Goal: Check status: Check status

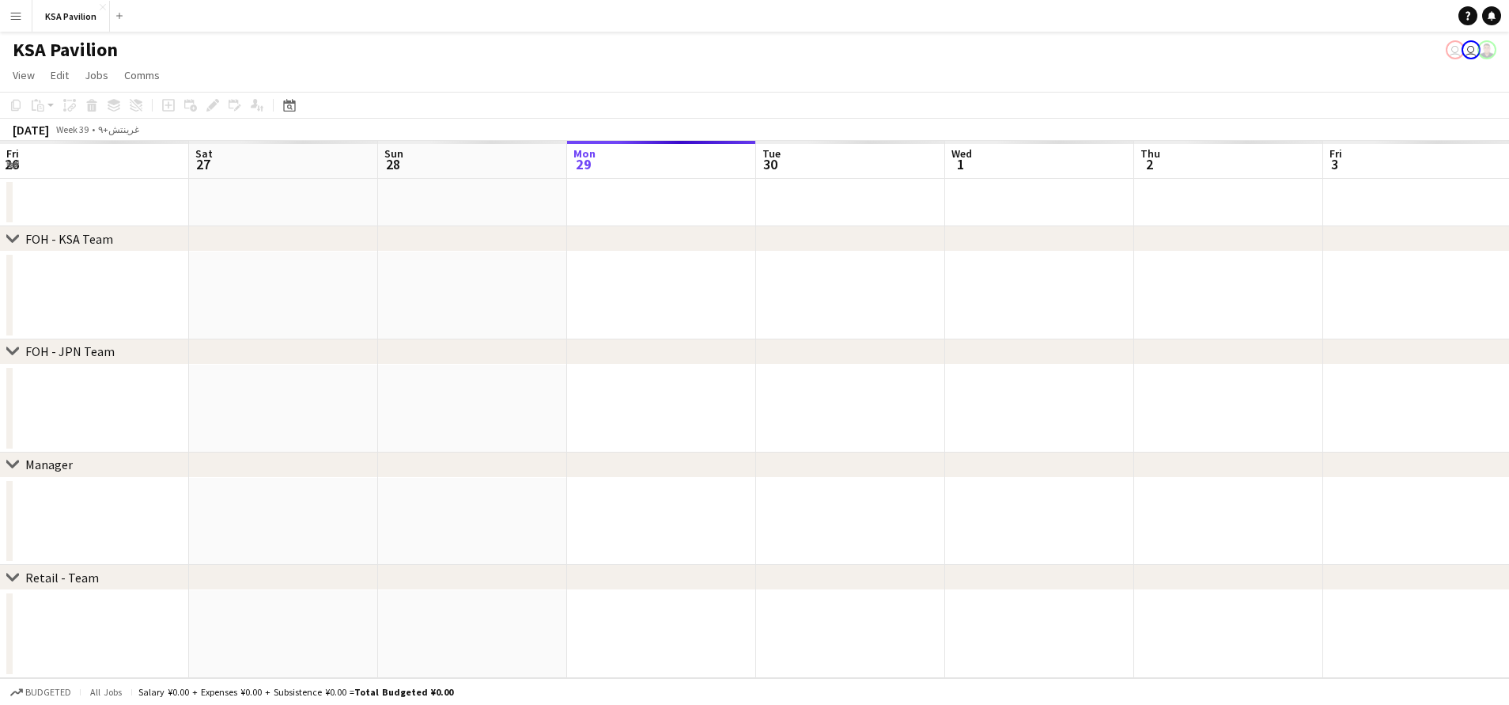
scroll to position [0, 378]
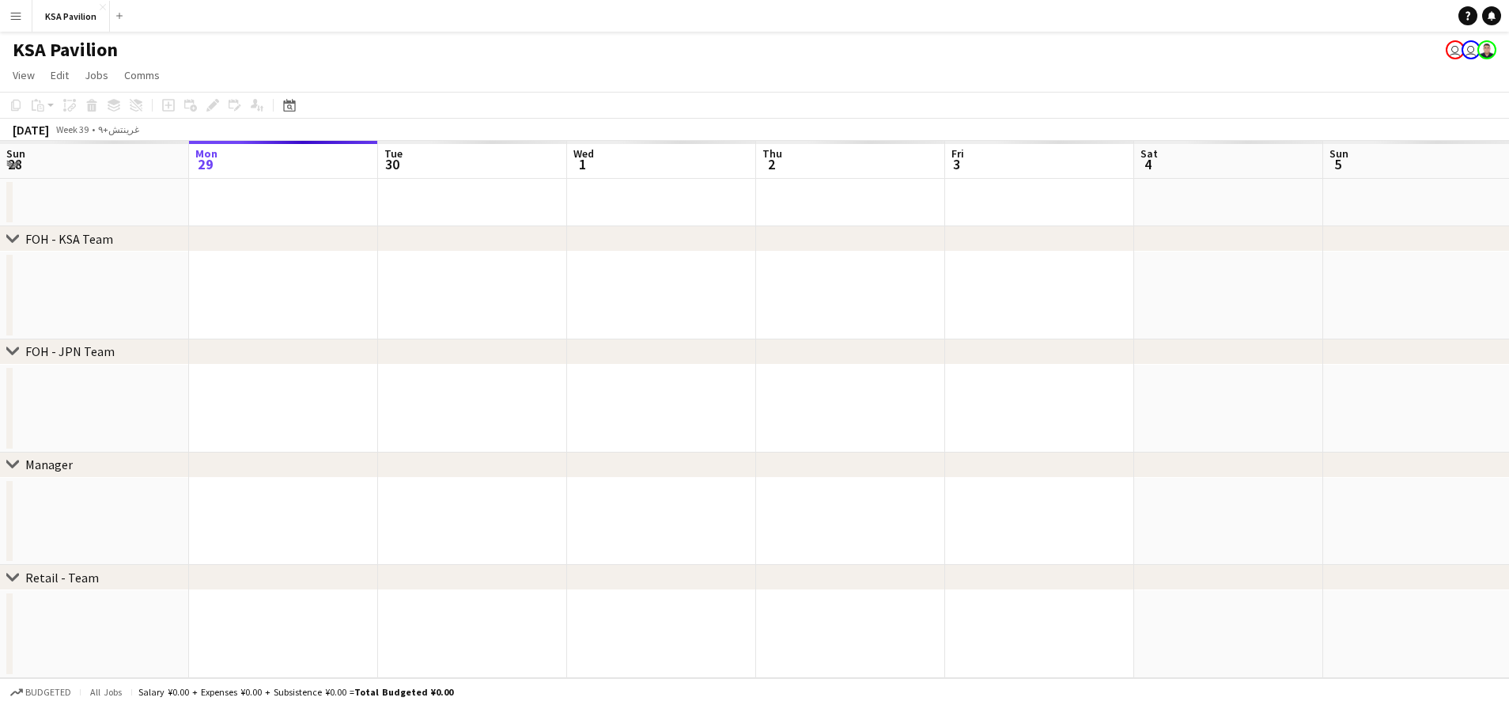
click at [9, 15] on app-icon "Menu" at bounding box center [15, 15] width 13 height 13
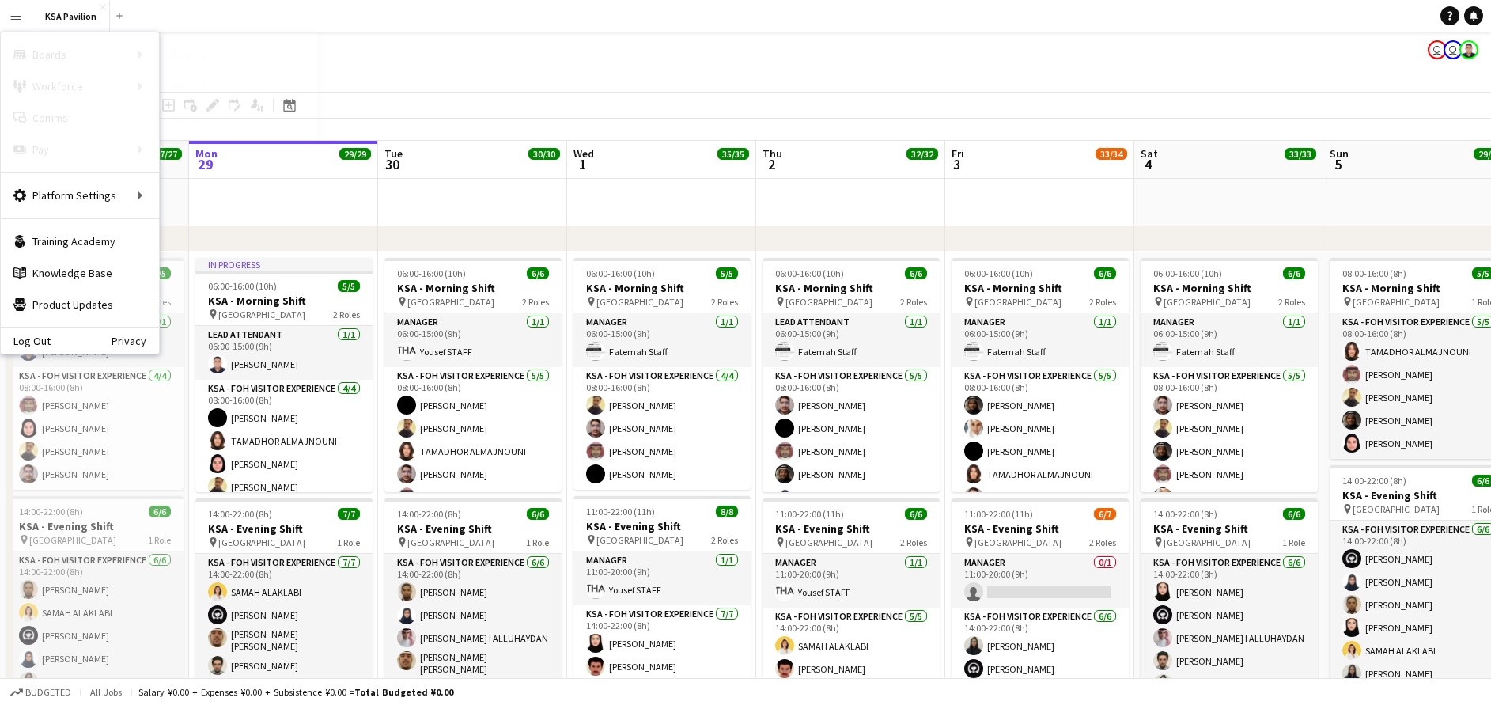
click at [221, 112] on link "Status" at bounding box center [239, 118] width 158 height 32
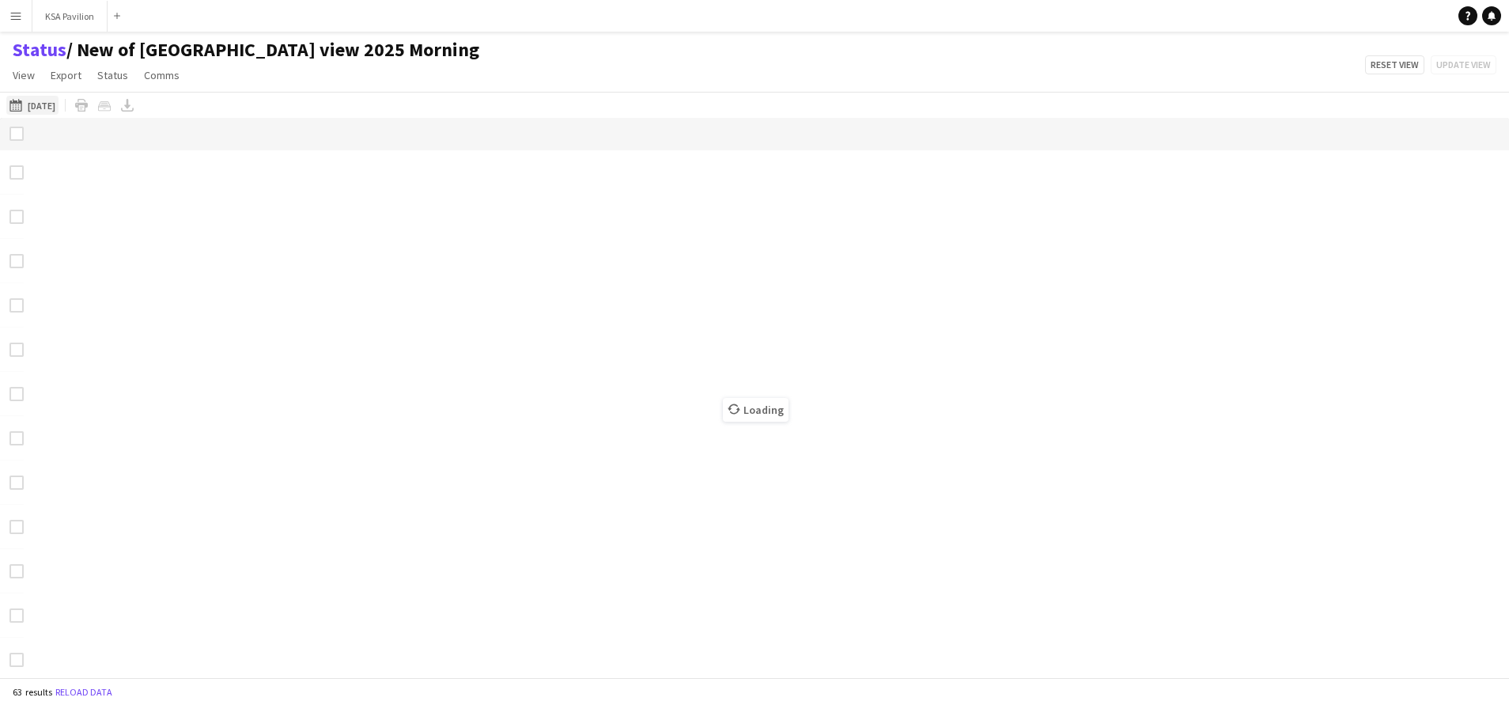
click at [29, 106] on button "[DATE] [DATE]" at bounding box center [32, 105] width 52 height 19
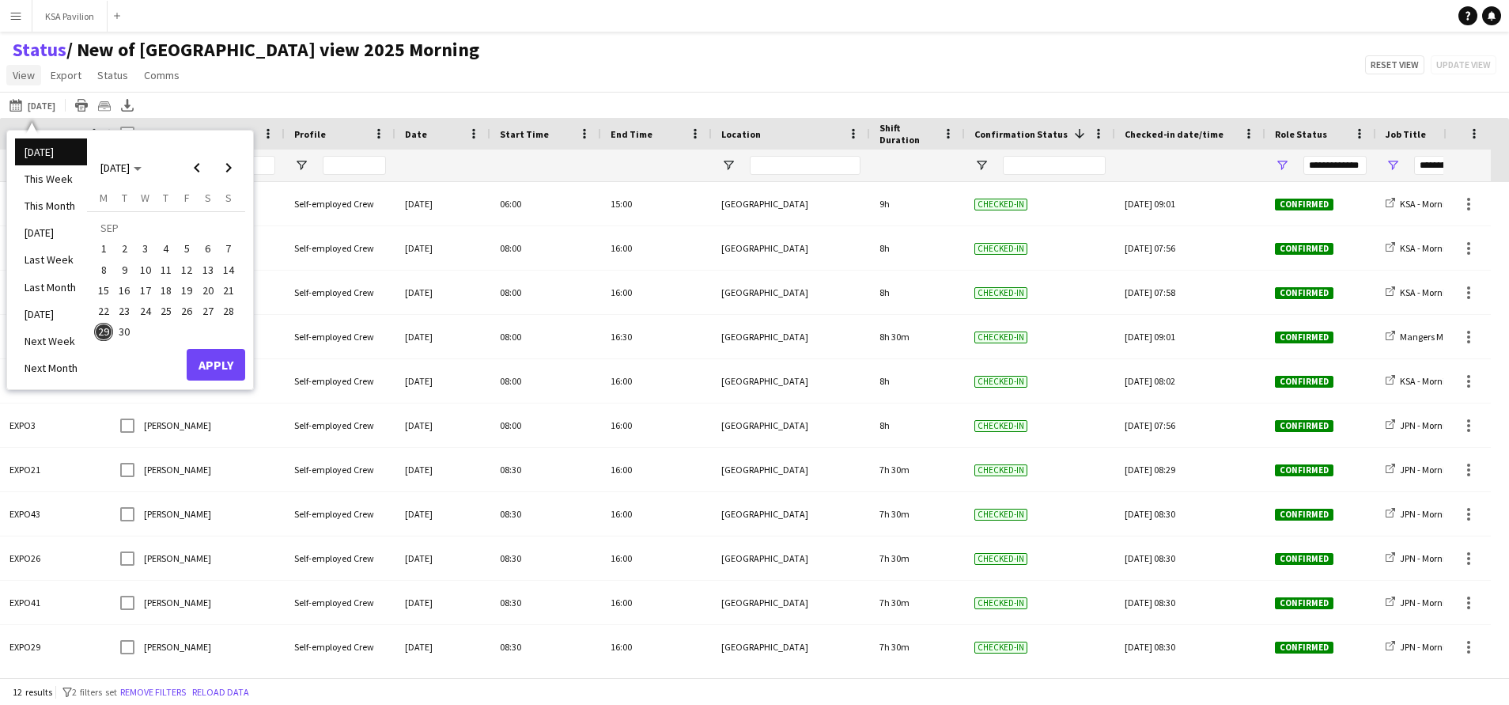
click at [26, 78] on span "View" at bounding box center [24, 75] width 22 height 14
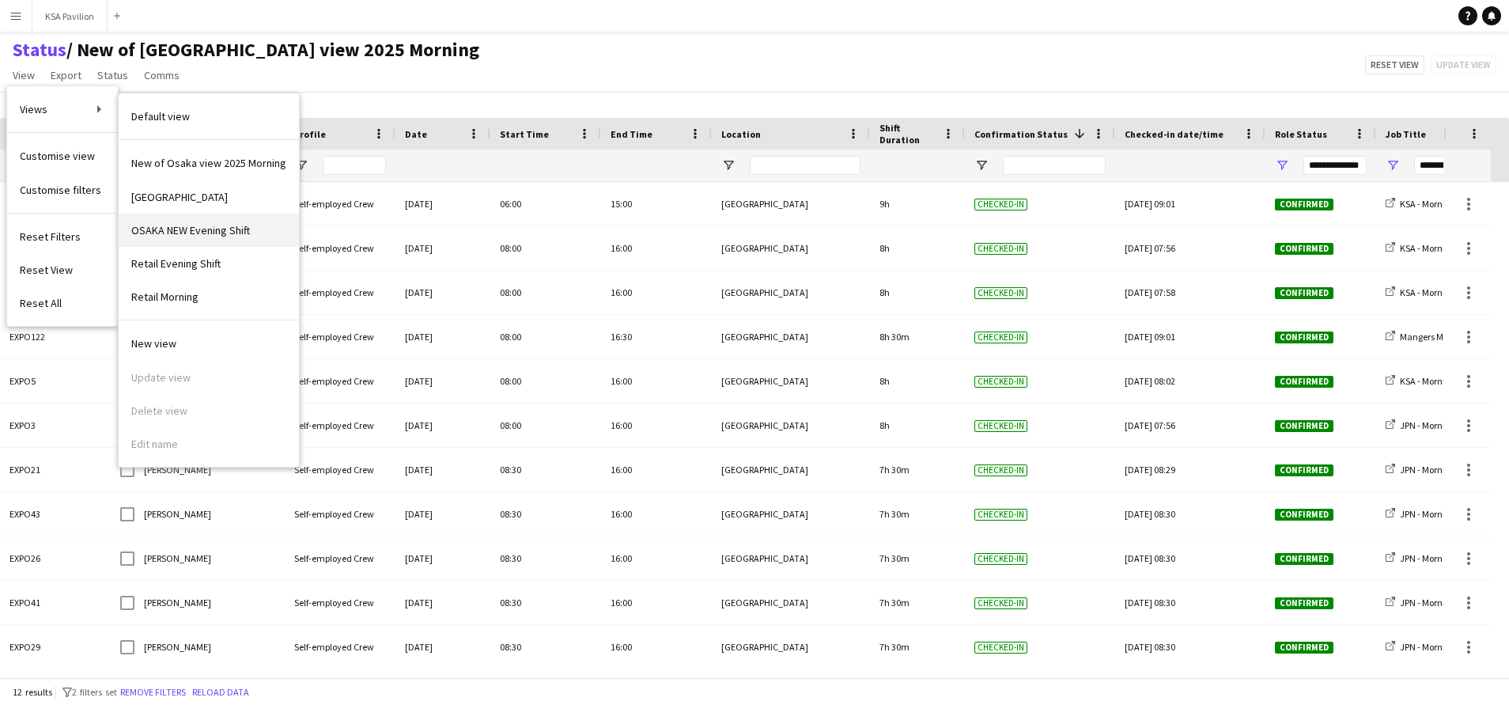
click at [210, 231] on span "OSAKA NEW Evening Shift" at bounding box center [190, 230] width 119 height 14
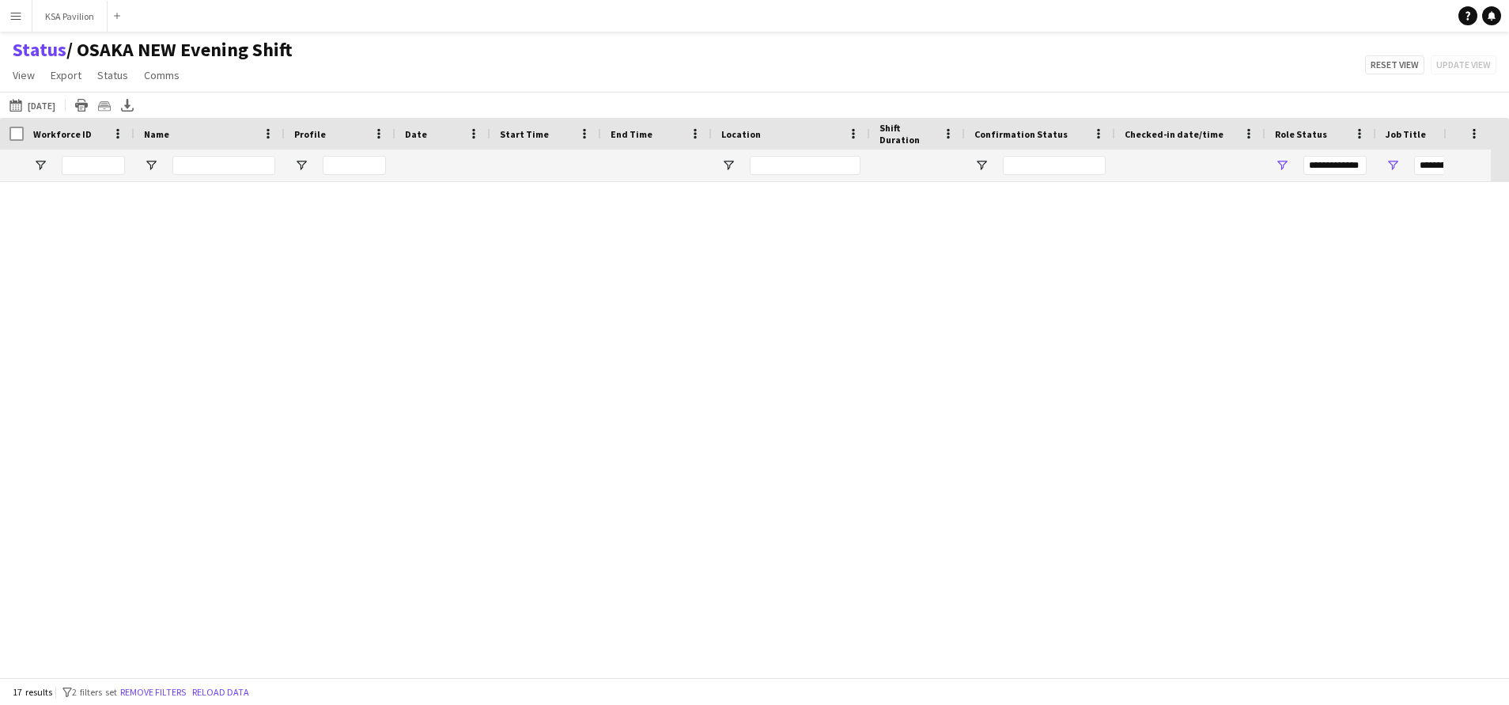
type input "**********"
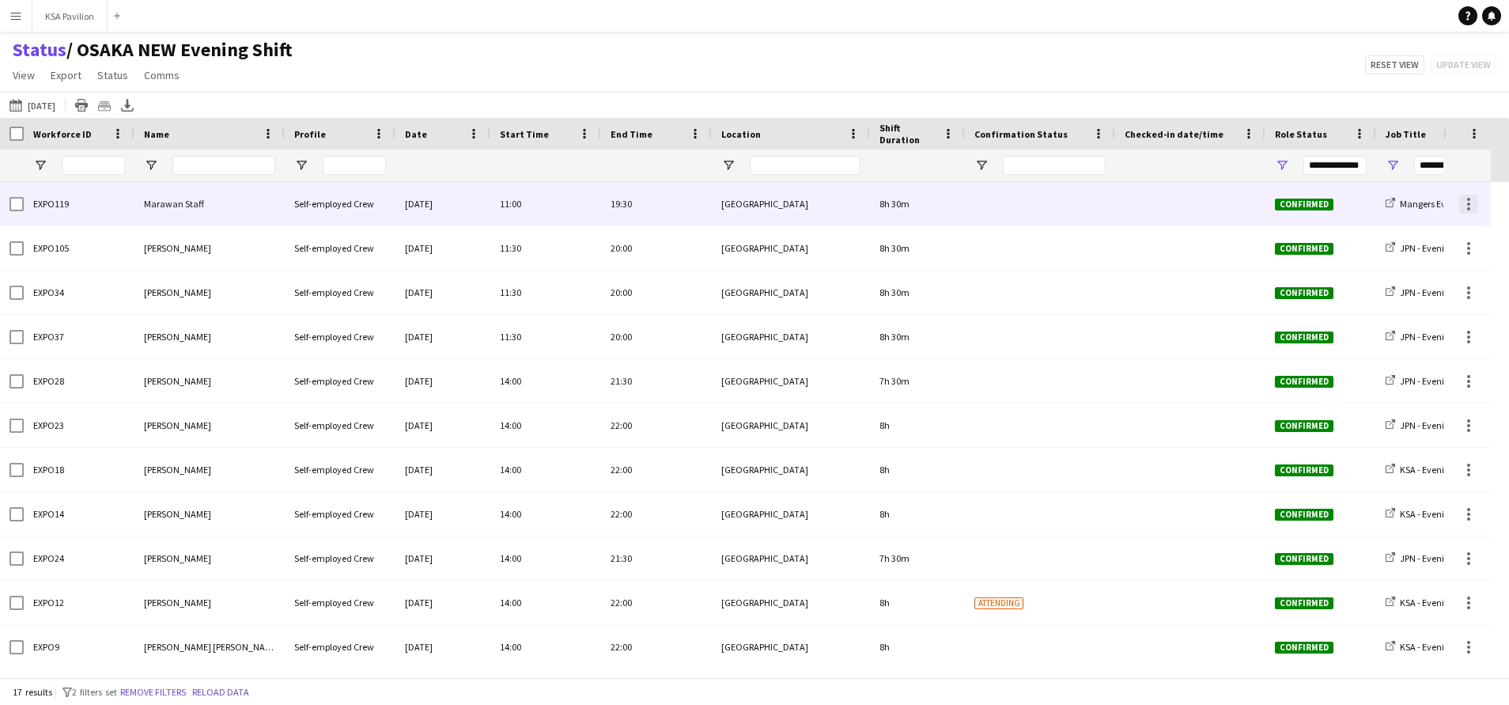
click at [1465, 205] on div at bounding box center [1468, 204] width 19 height 19
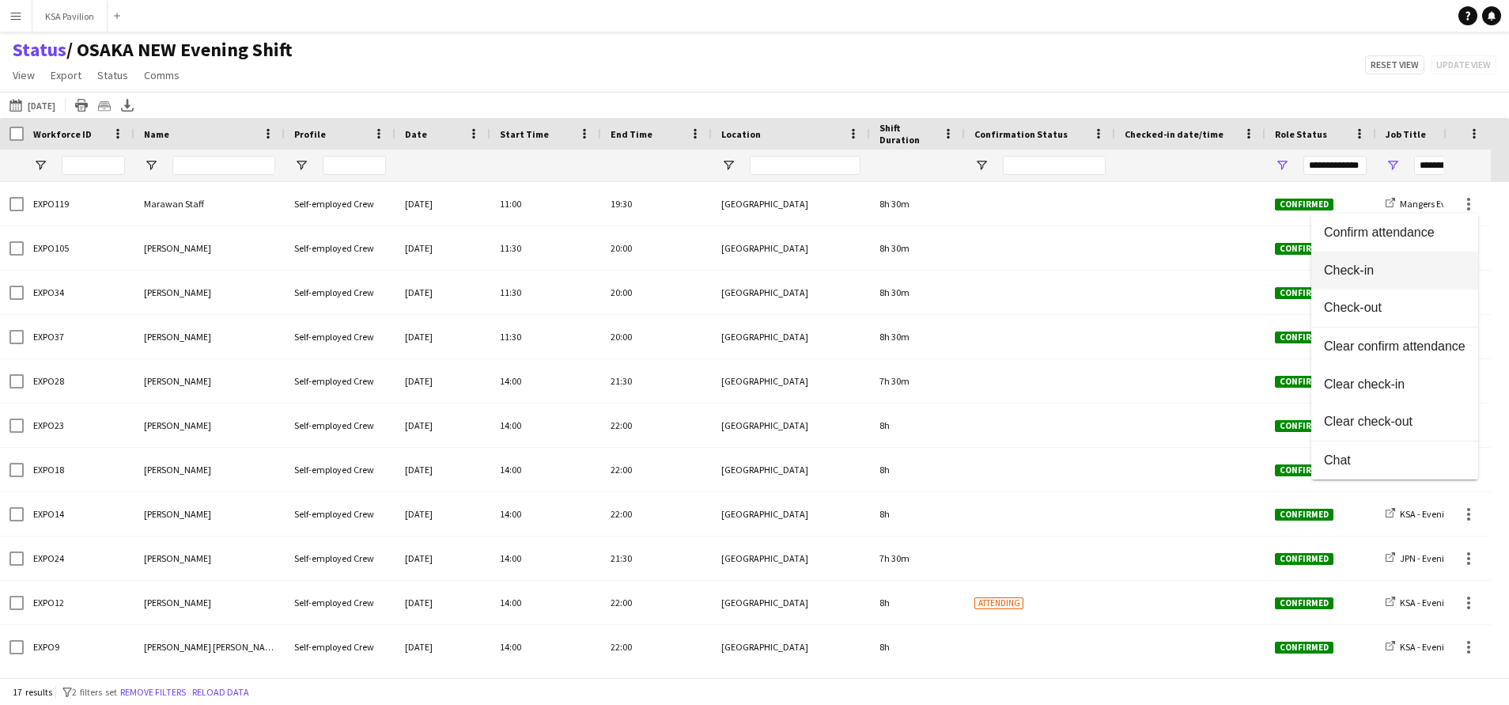
click at [1426, 265] on span "Check-in" at bounding box center [1395, 270] width 142 height 14
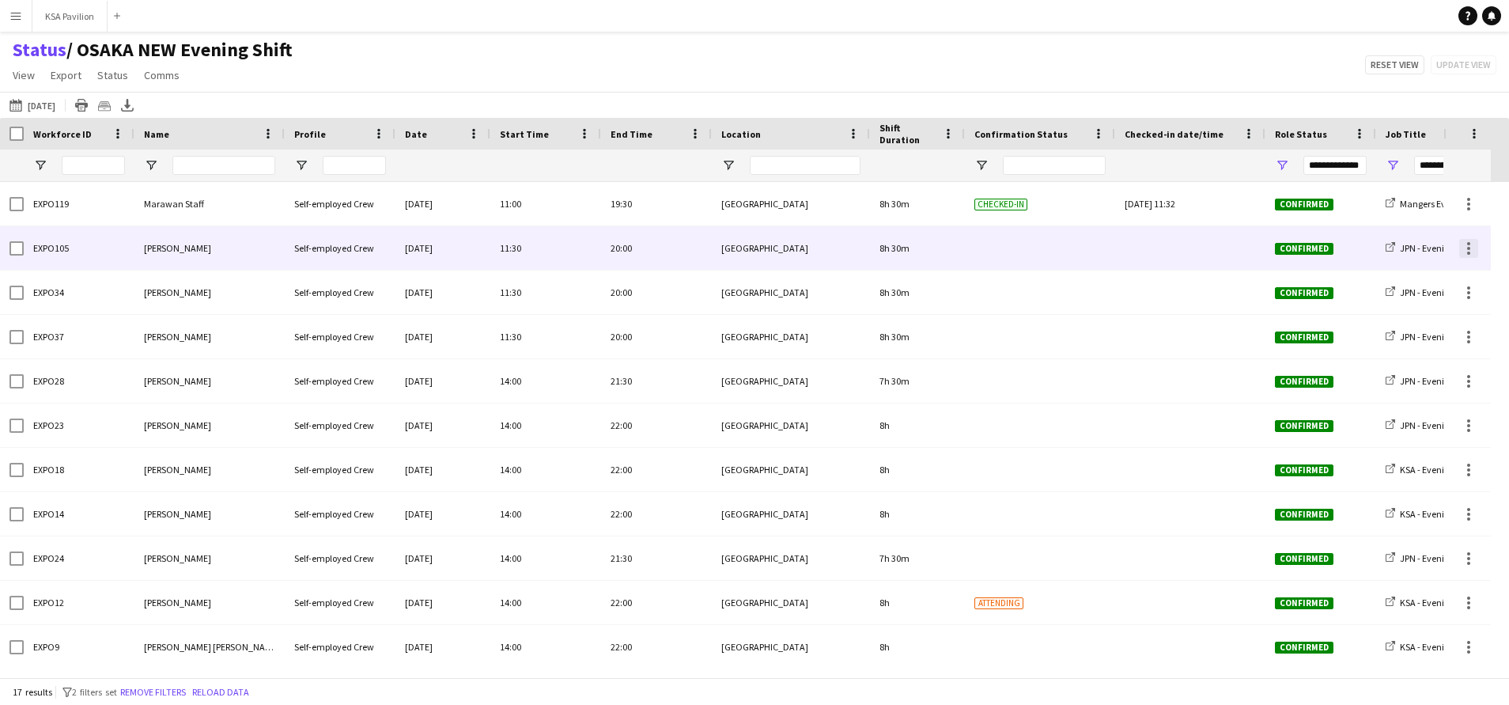
click at [1473, 251] on div at bounding box center [1468, 248] width 19 height 19
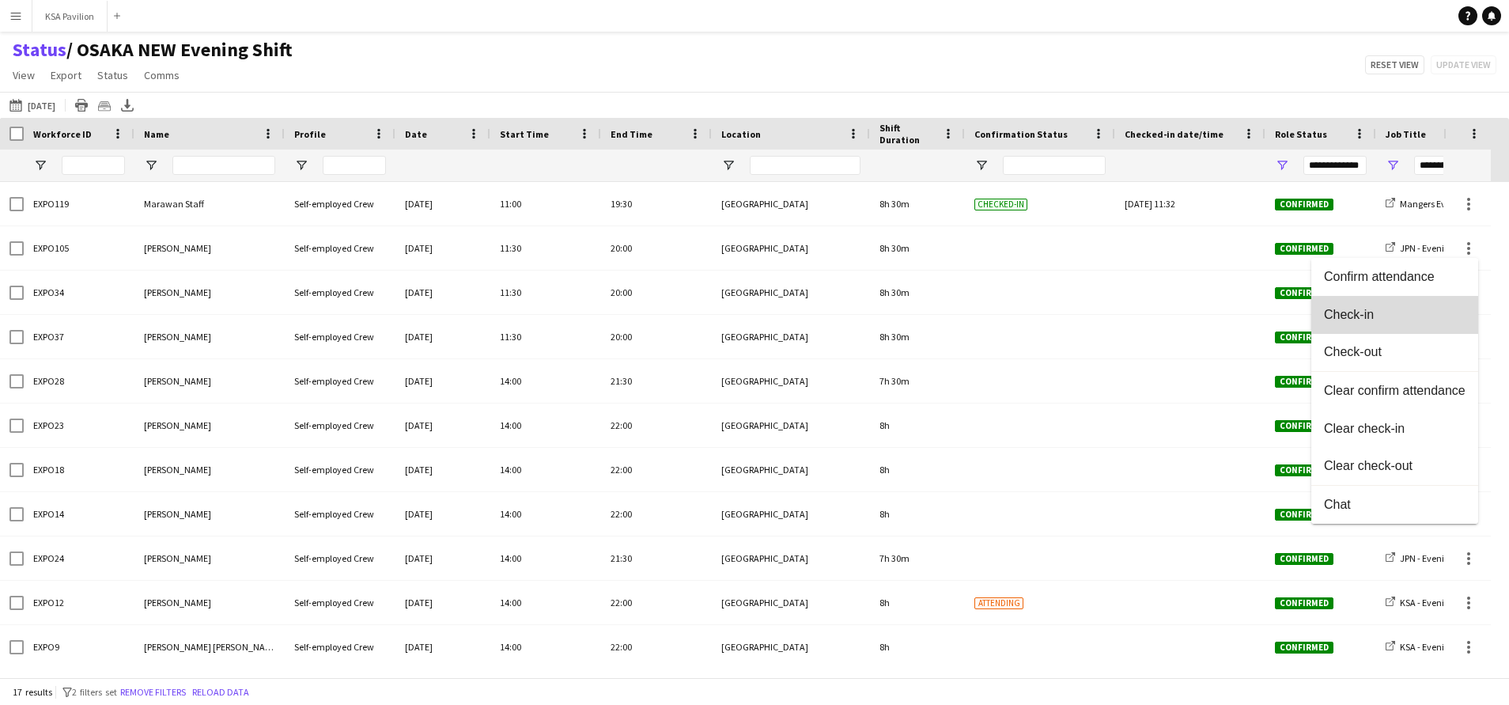
click at [1429, 316] on span "Check-in" at bounding box center [1395, 315] width 142 height 14
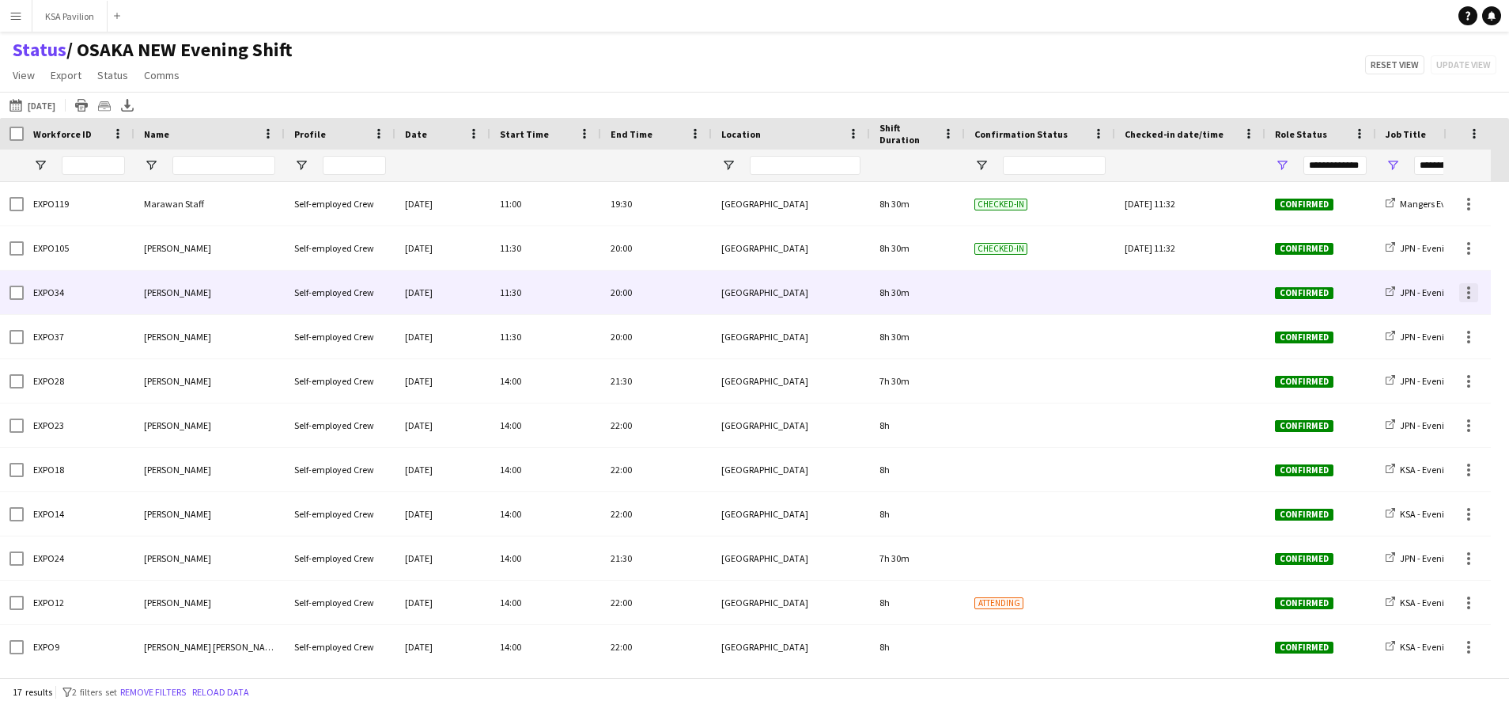
click at [1475, 293] on div at bounding box center [1468, 292] width 19 height 19
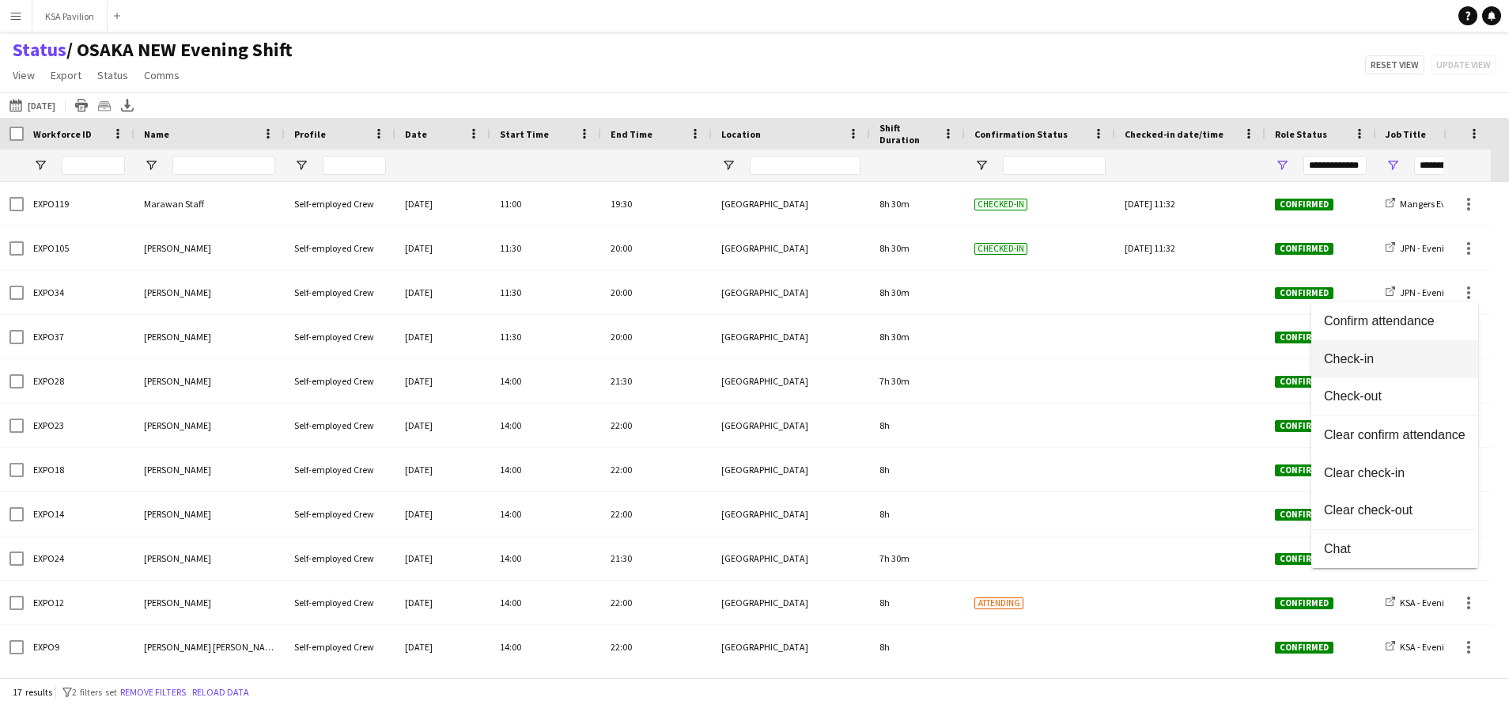
click at [1445, 350] on button "Check-in" at bounding box center [1394, 359] width 167 height 38
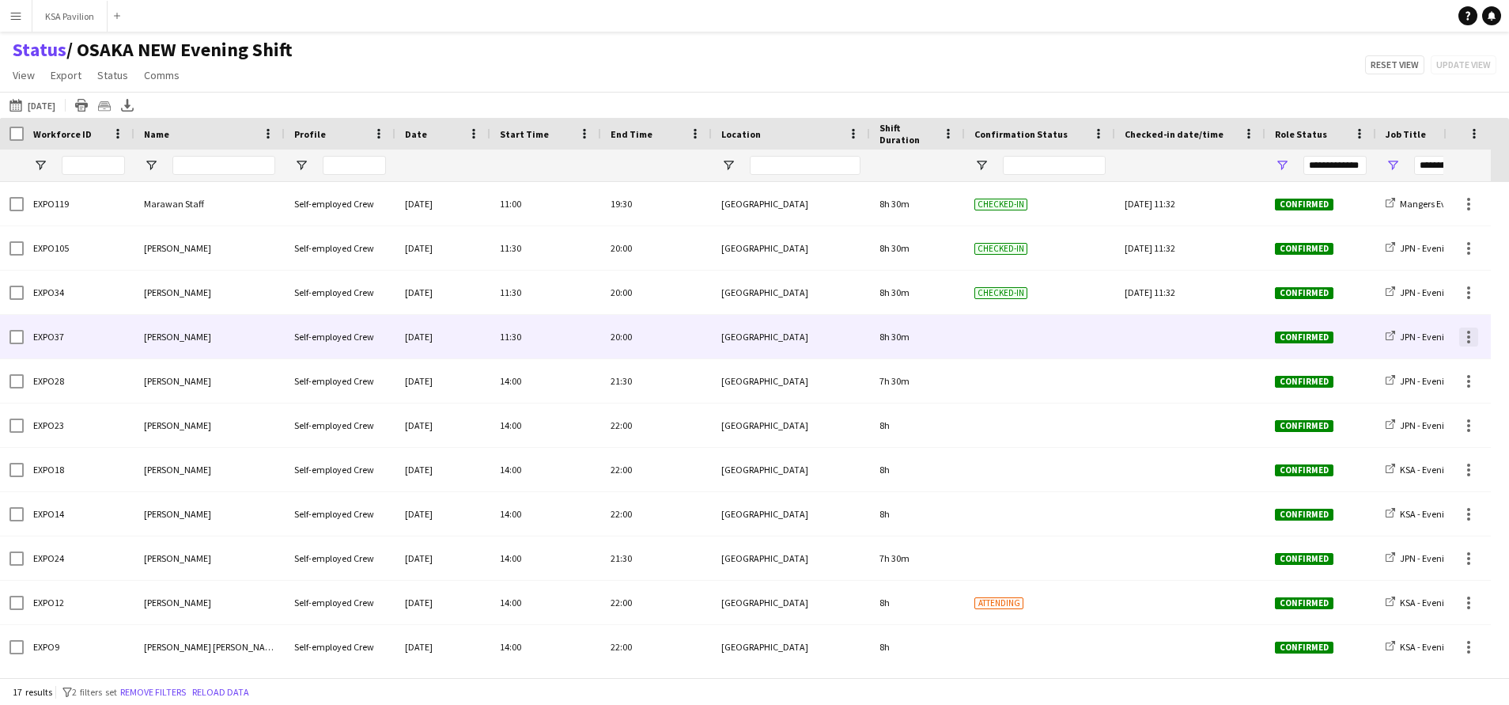
click at [1473, 336] on div at bounding box center [1468, 336] width 19 height 19
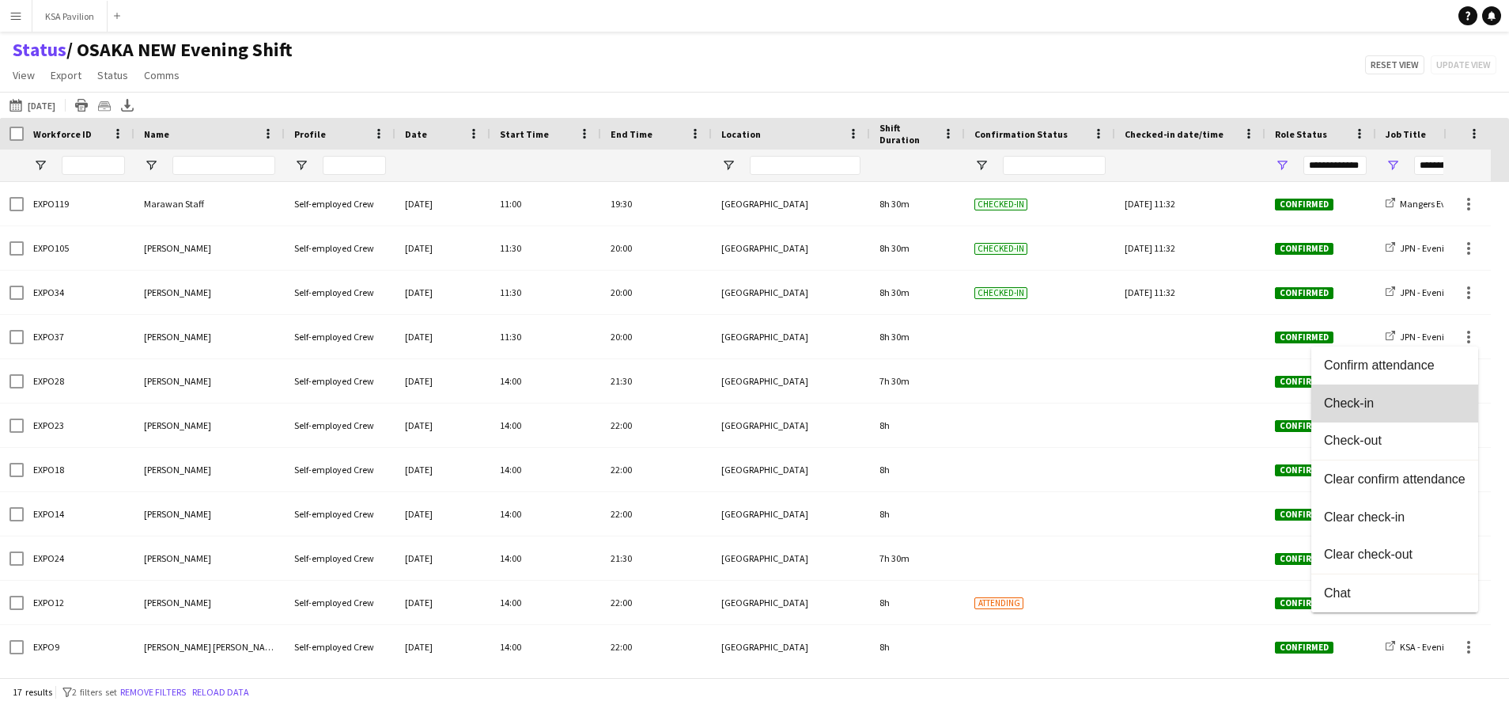
click at [1440, 396] on span "Check-in" at bounding box center [1395, 403] width 142 height 14
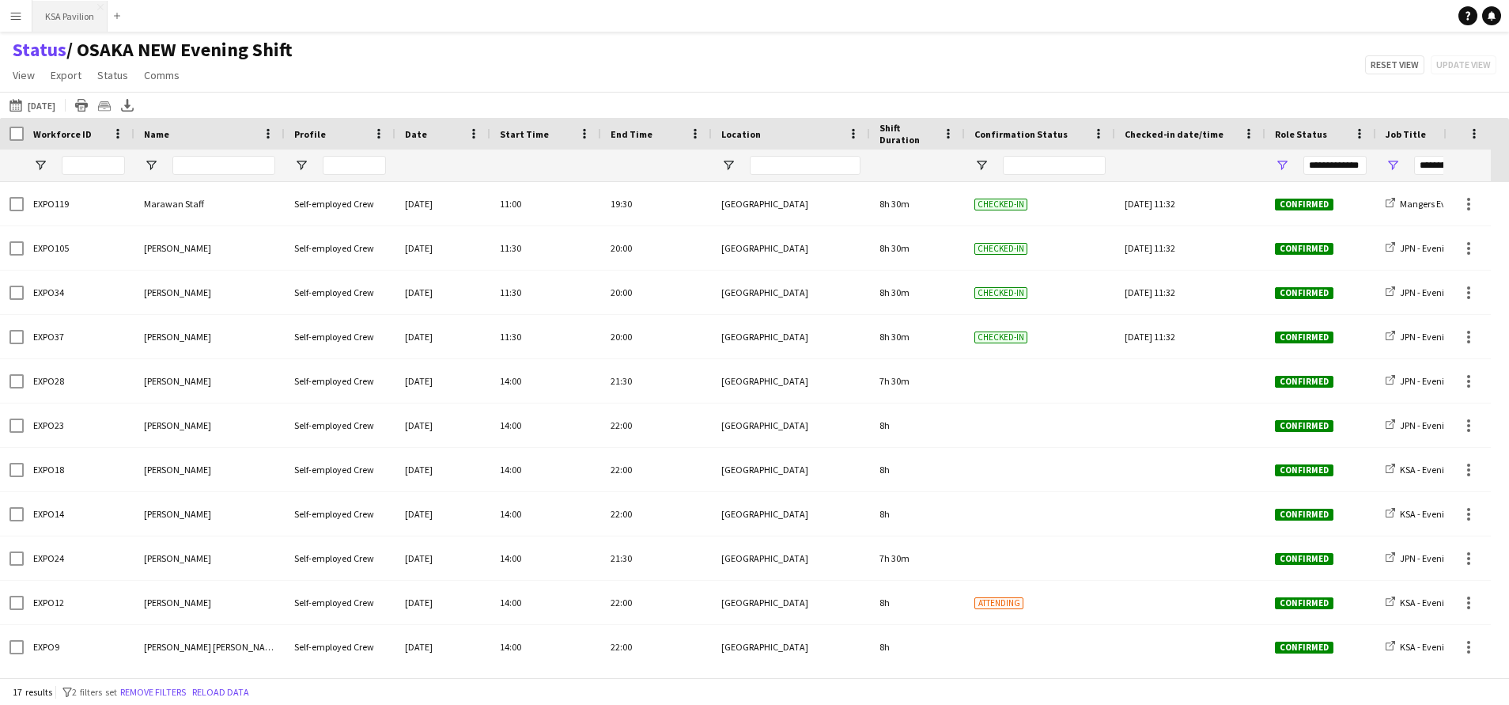
click at [70, 18] on button "KSA Pavilion Close" at bounding box center [69, 16] width 75 height 31
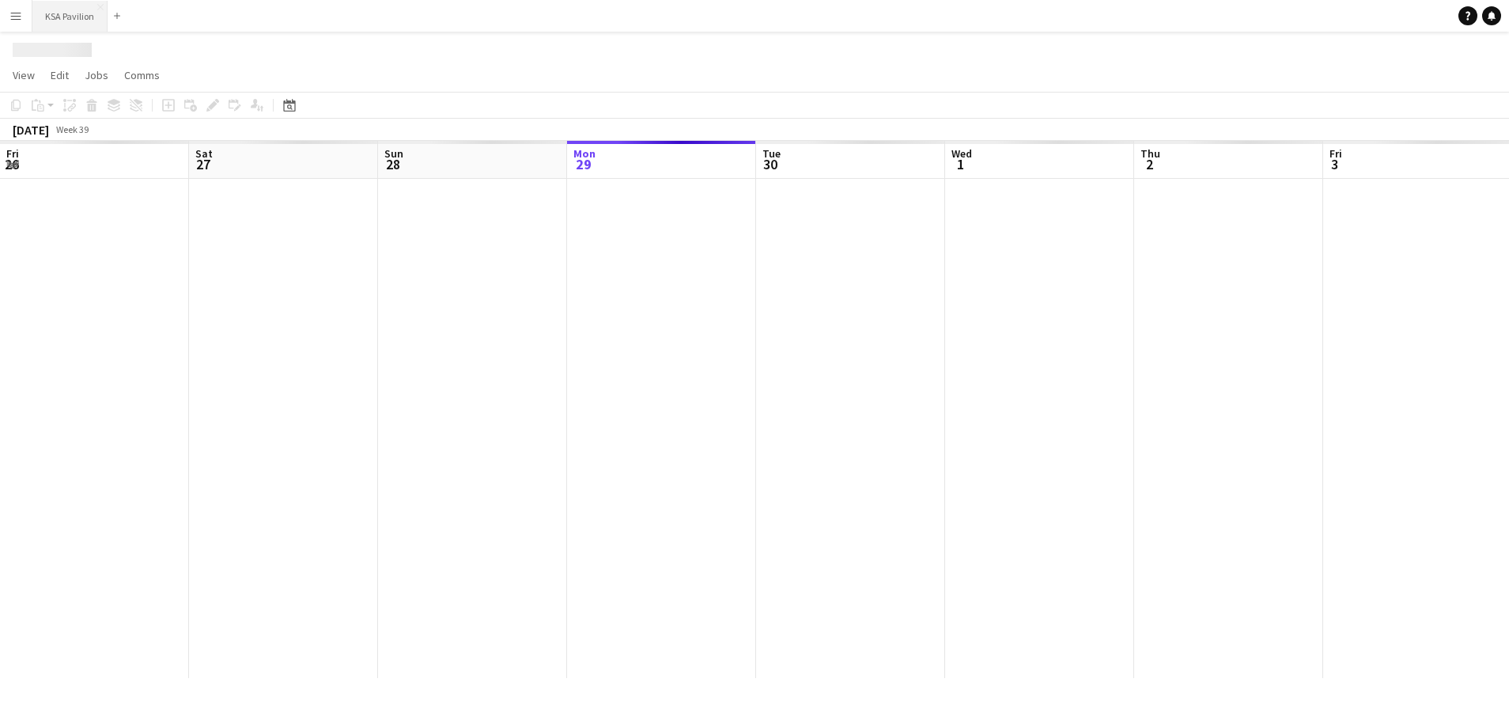
scroll to position [0, 378]
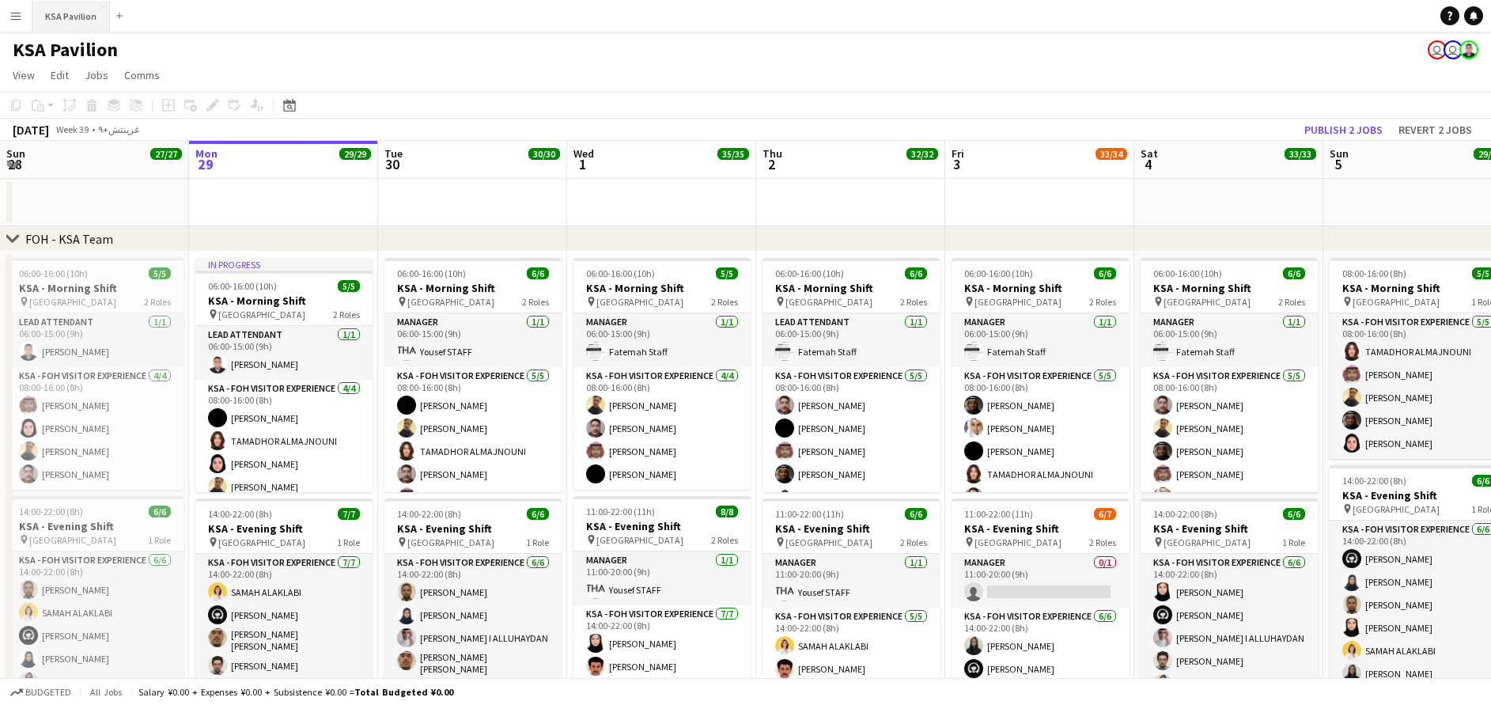
click at [70, 18] on button "KSA Pavilion Close" at bounding box center [71, 16] width 78 height 31
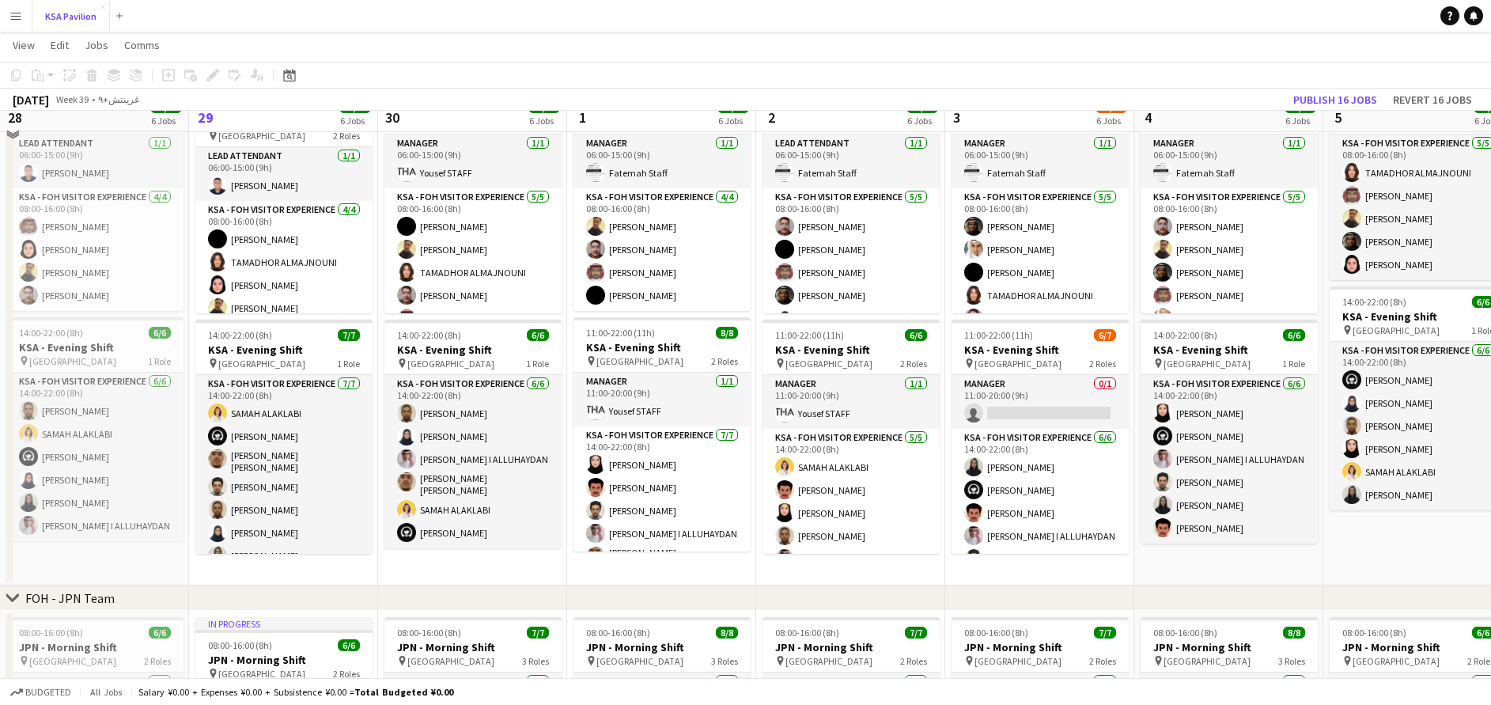
scroll to position [178, 0]
